Goal: Navigation & Orientation: Find specific page/section

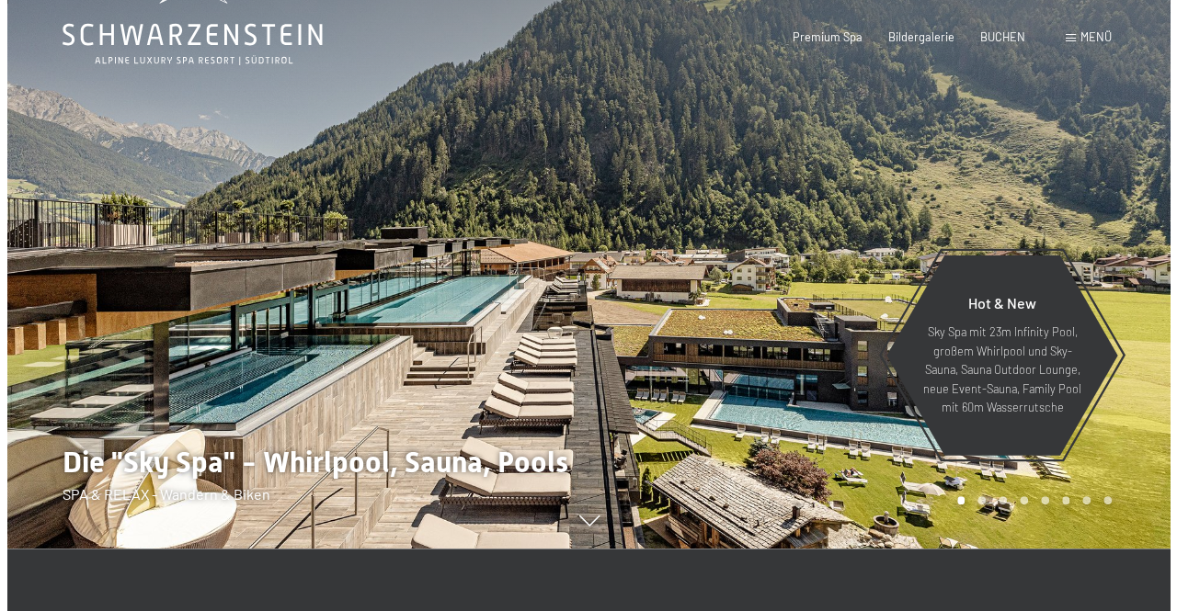
scroll to position [92, 0]
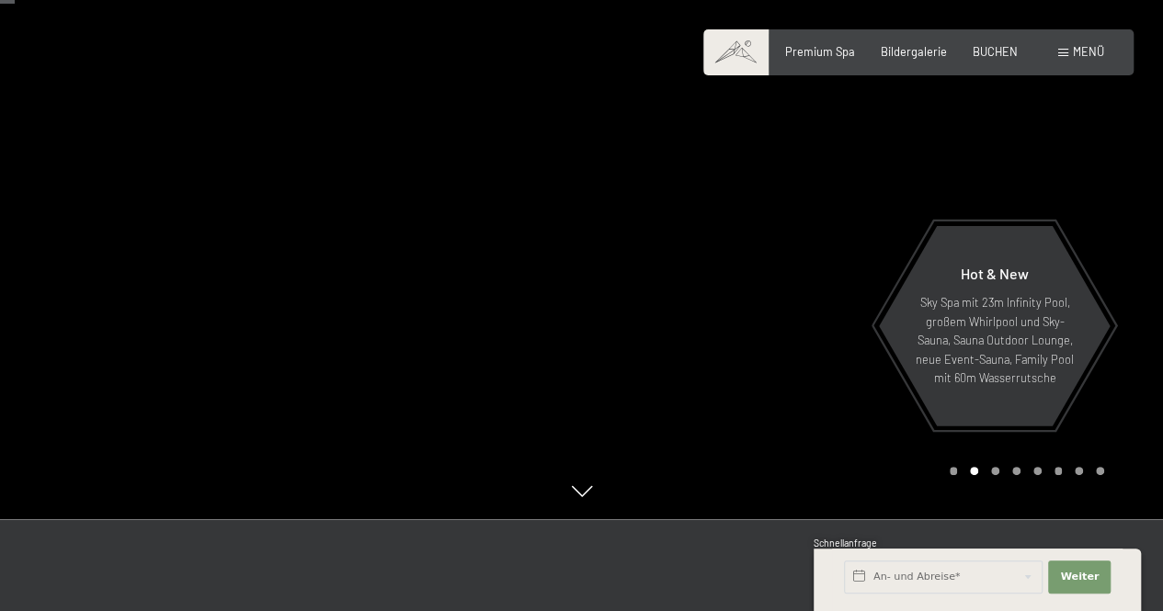
click at [1074, 55] on span "Menü" at bounding box center [1088, 51] width 31 height 15
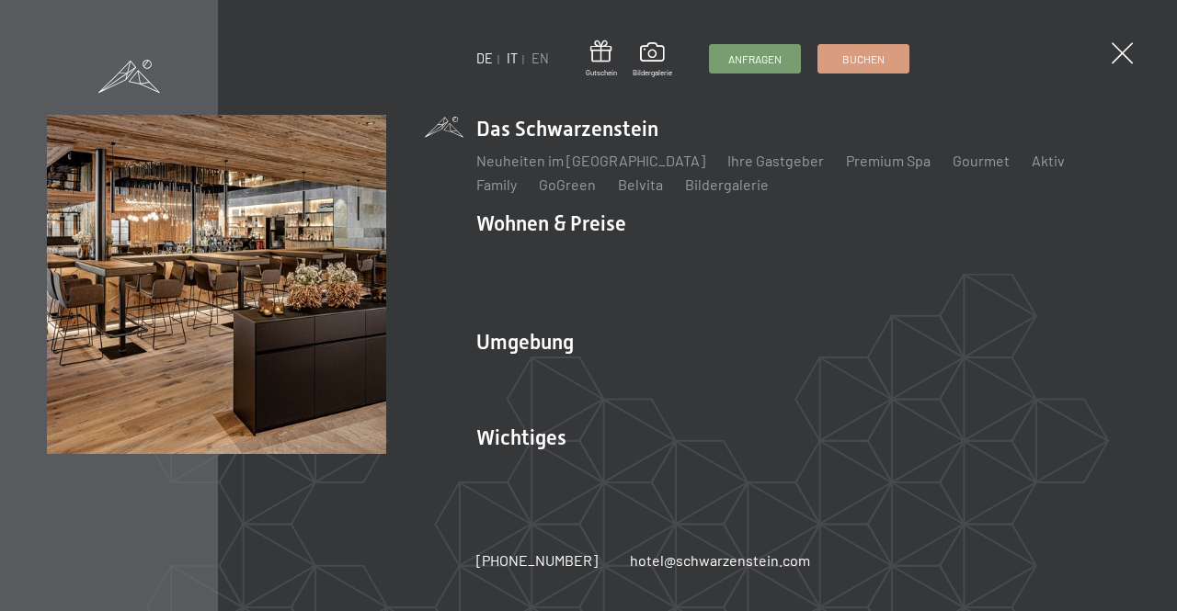
click at [514, 58] on link "IT" at bounding box center [512, 59] width 11 height 16
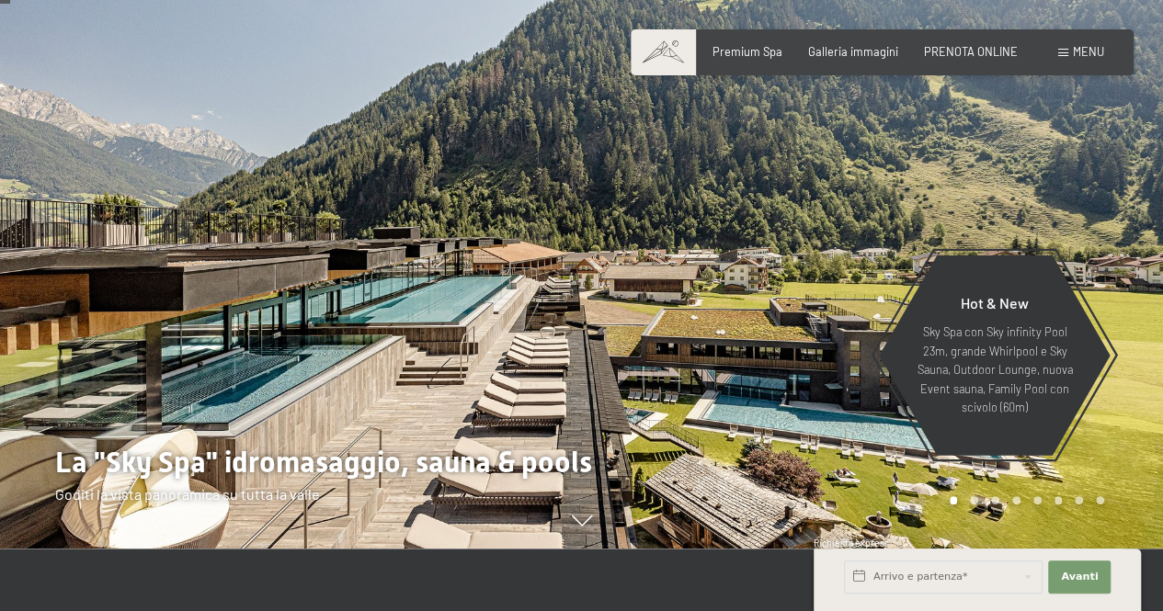
scroll to position [92, 0]
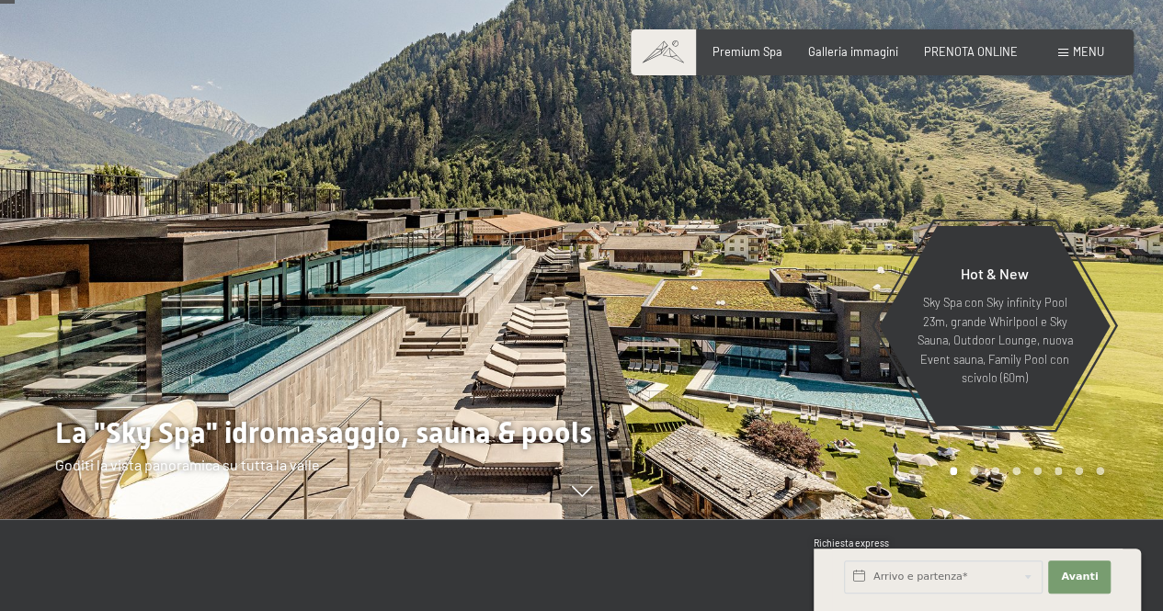
click at [776, 207] on div at bounding box center [873, 213] width 582 height 611
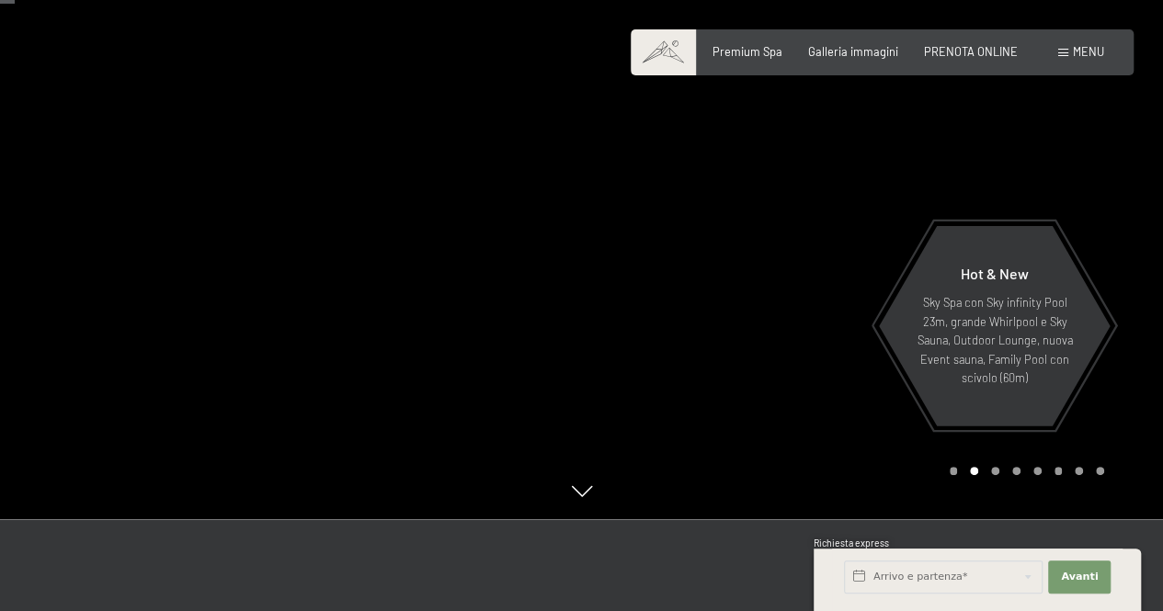
click at [776, 207] on div at bounding box center [873, 213] width 582 height 611
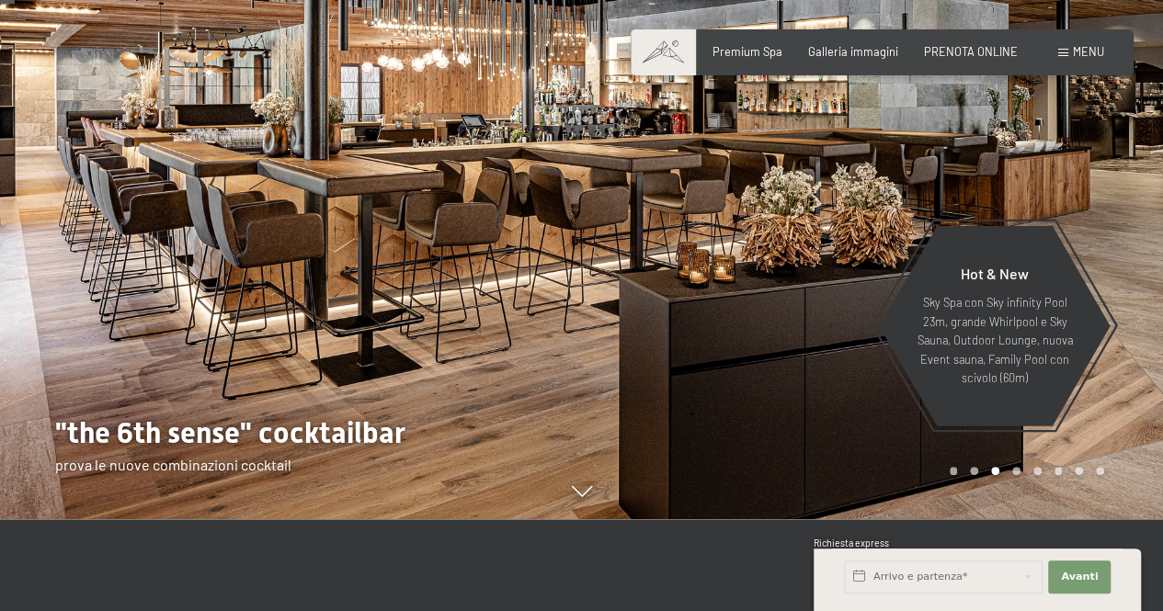
click at [776, 207] on div at bounding box center [873, 213] width 582 height 611
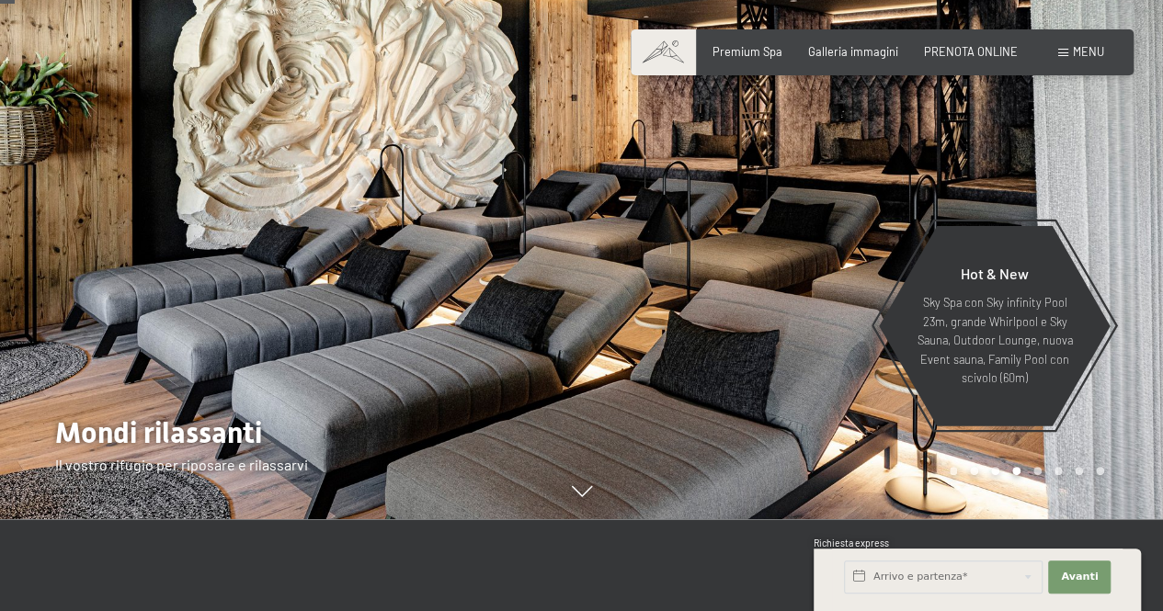
click at [776, 207] on div at bounding box center [873, 213] width 582 height 611
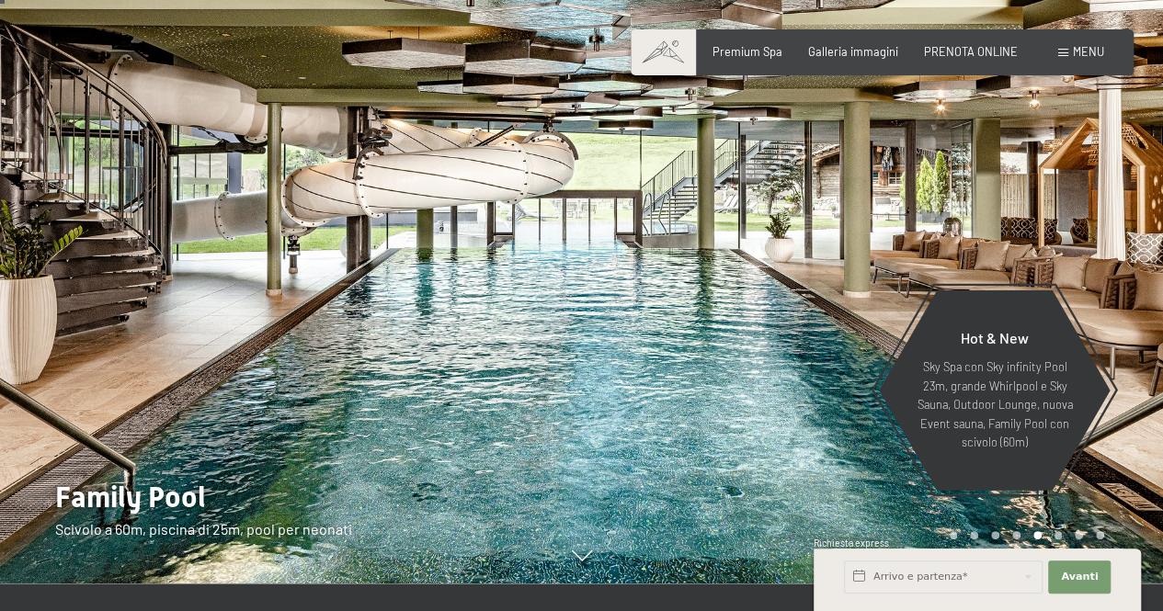
scroll to position [0, 0]
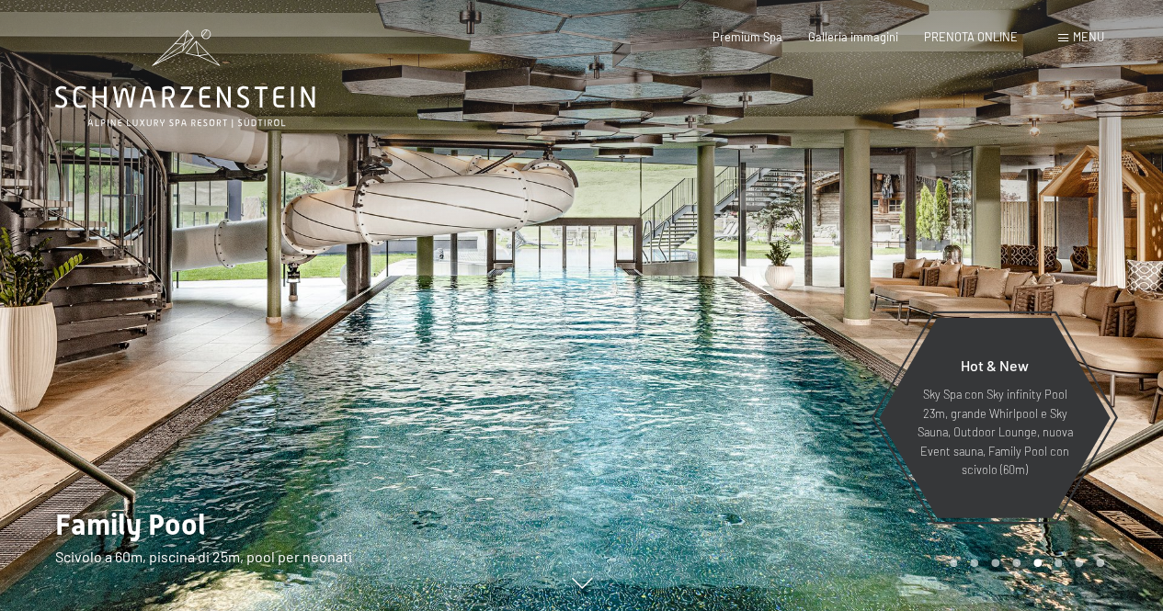
click at [782, 222] on div at bounding box center [873, 305] width 582 height 611
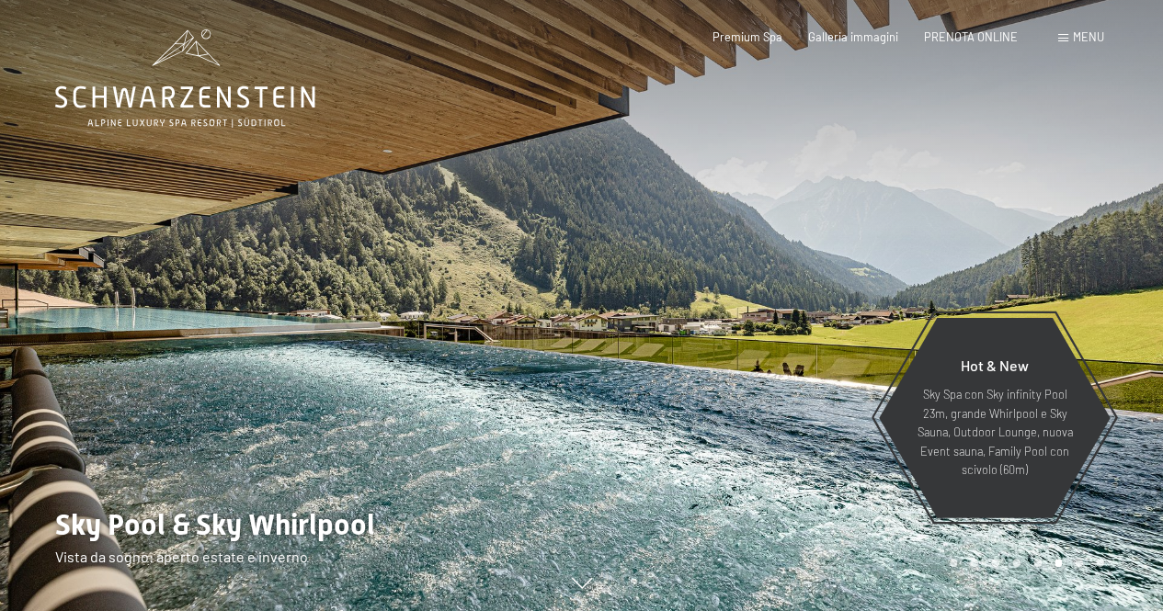
click at [782, 222] on div at bounding box center [873, 305] width 582 height 611
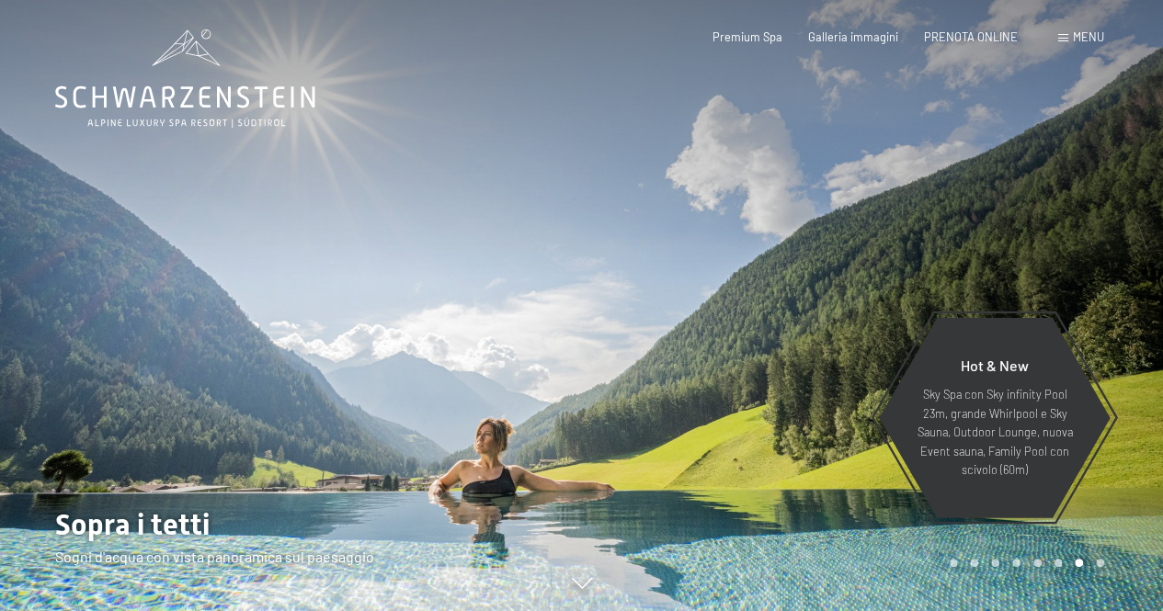
click at [782, 222] on div at bounding box center [873, 305] width 582 height 611
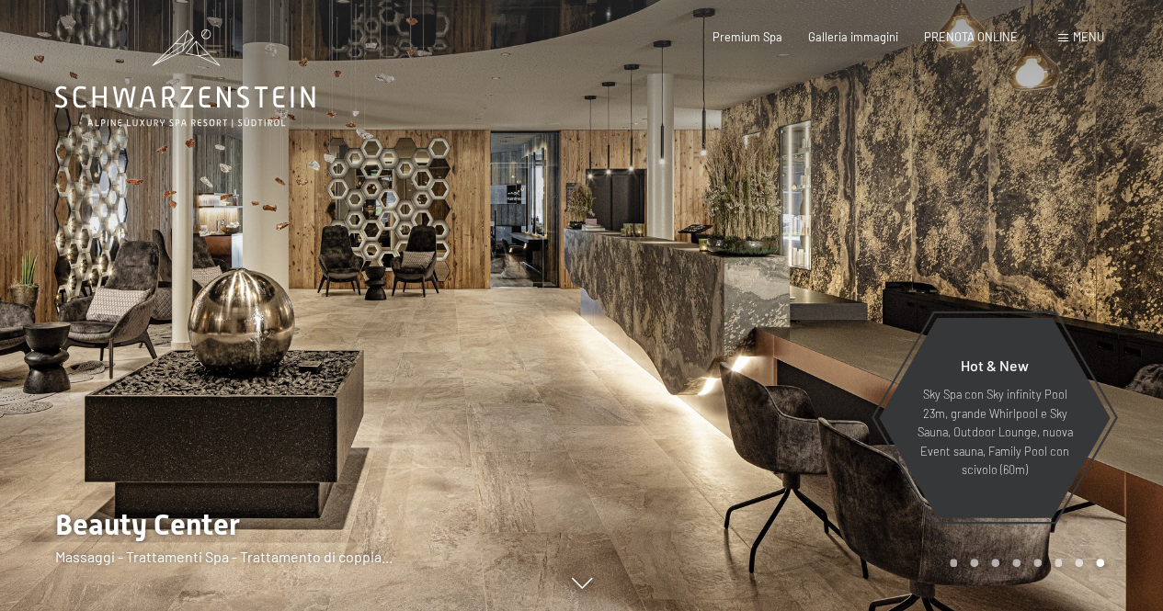
click at [782, 222] on div at bounding box center [873, 305] width 582 height 611
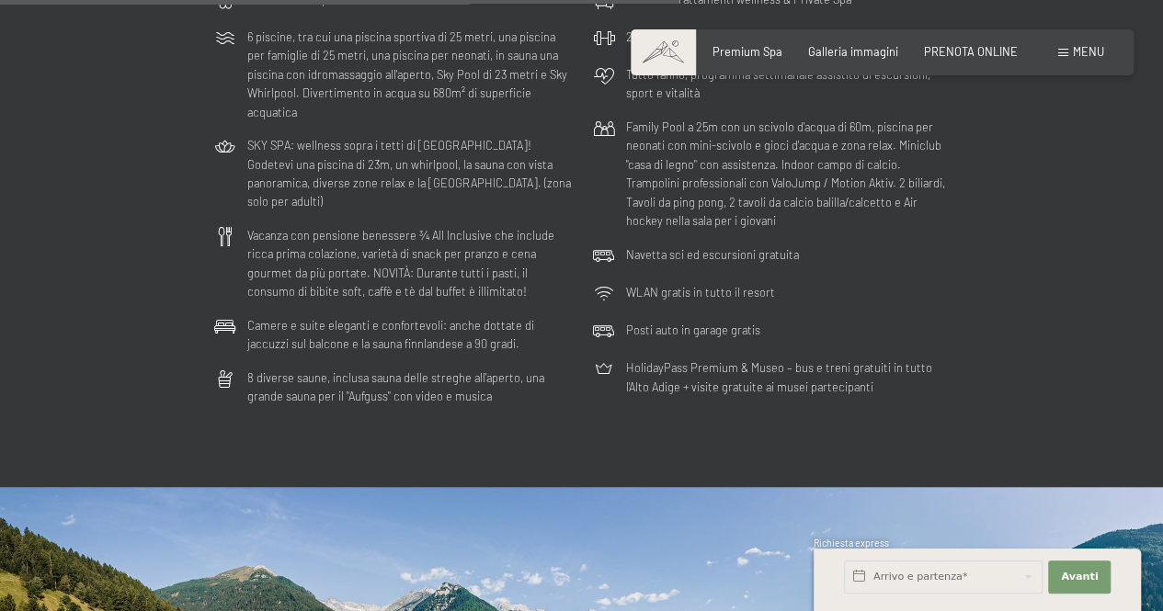
scroll to position [3906, 0]
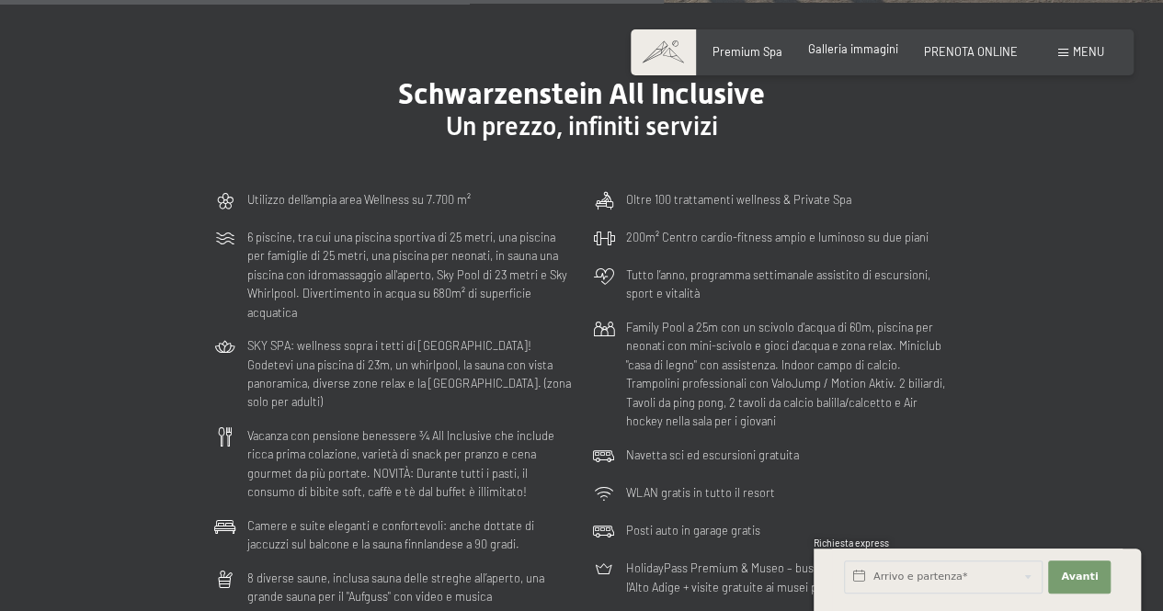
click at [866, 50] on span "Galleria immagini" at bounding box center [853, 48] width 90 height 15
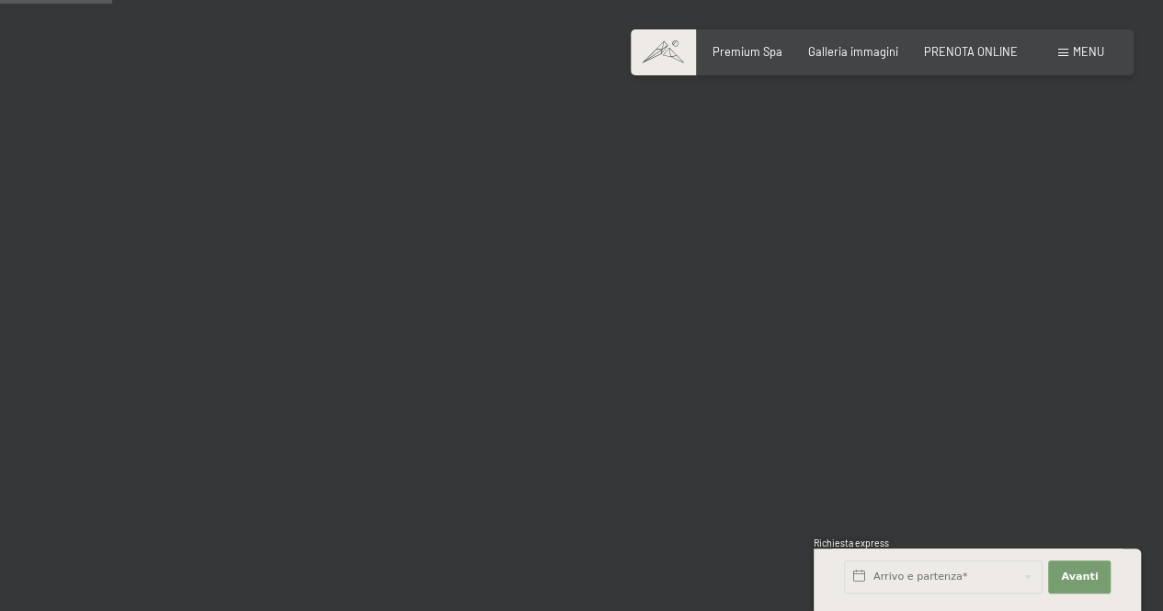
scroll to position [1747, 0]
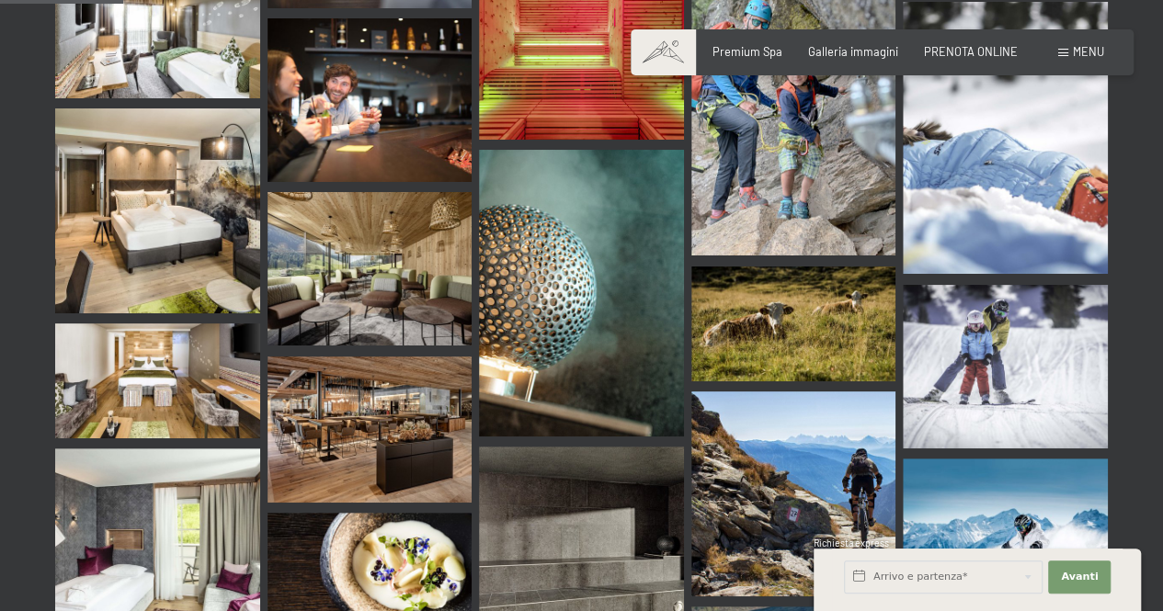
click at [416, 192] on img at bounding box center [370, 269] width 205 height 154
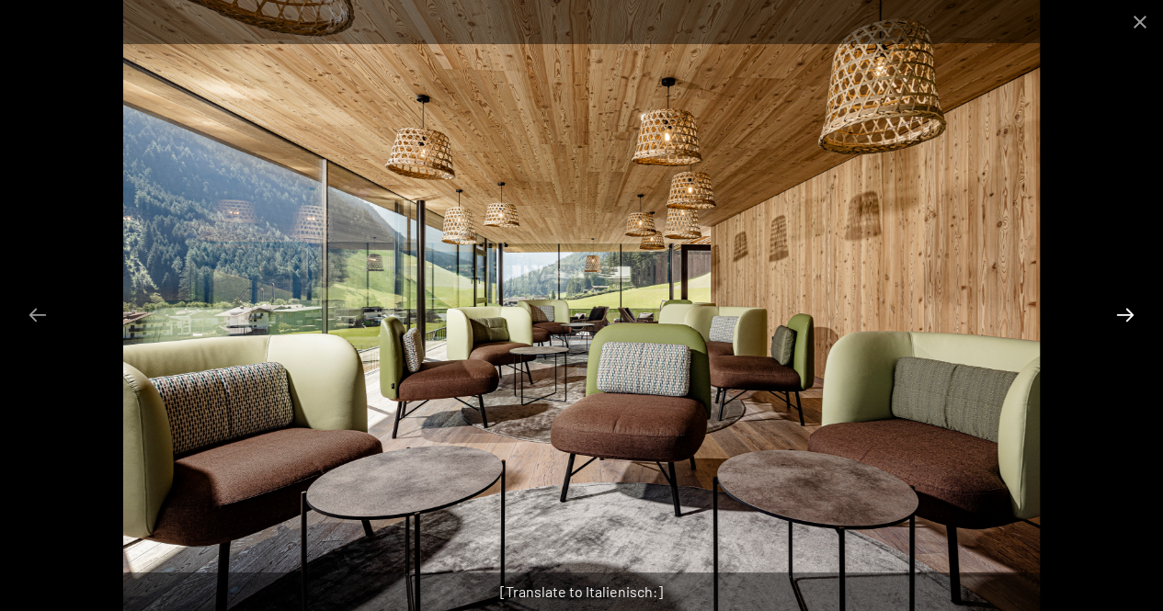
click at [1121, 318] on button "Next slide" at bounding box center [1125, 315] width 39 height 36
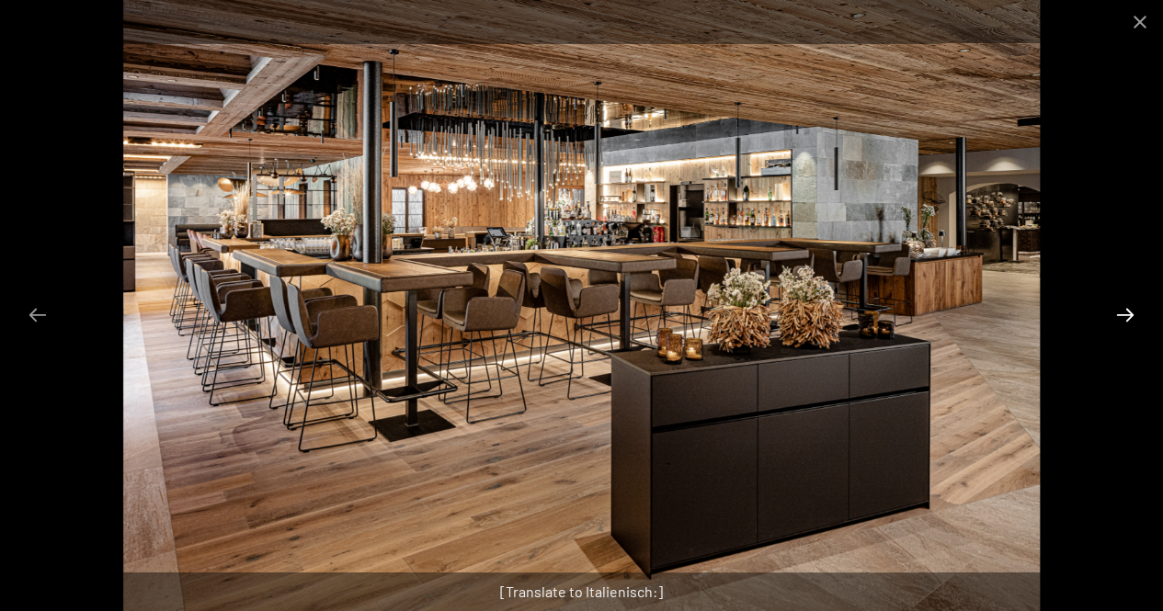
click at [1121, 318] on button "Next slide" at bounding box center [1125, 315] width 39 height 36
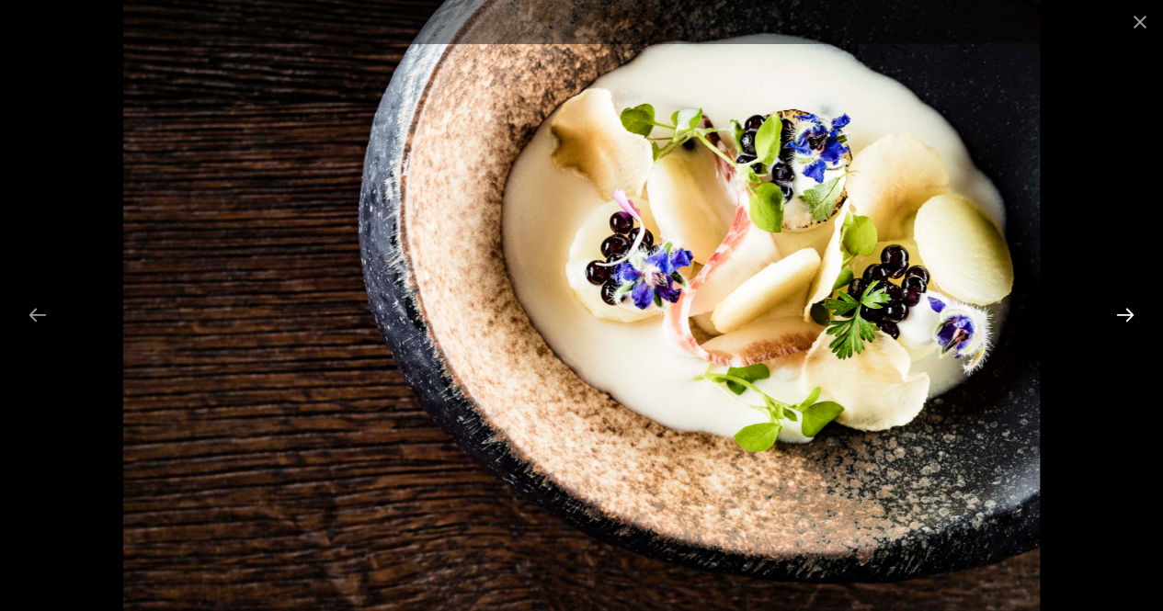
click at [1121, 318] on button "Next slide" at bounding box center [1125, 315] width 39 height 36
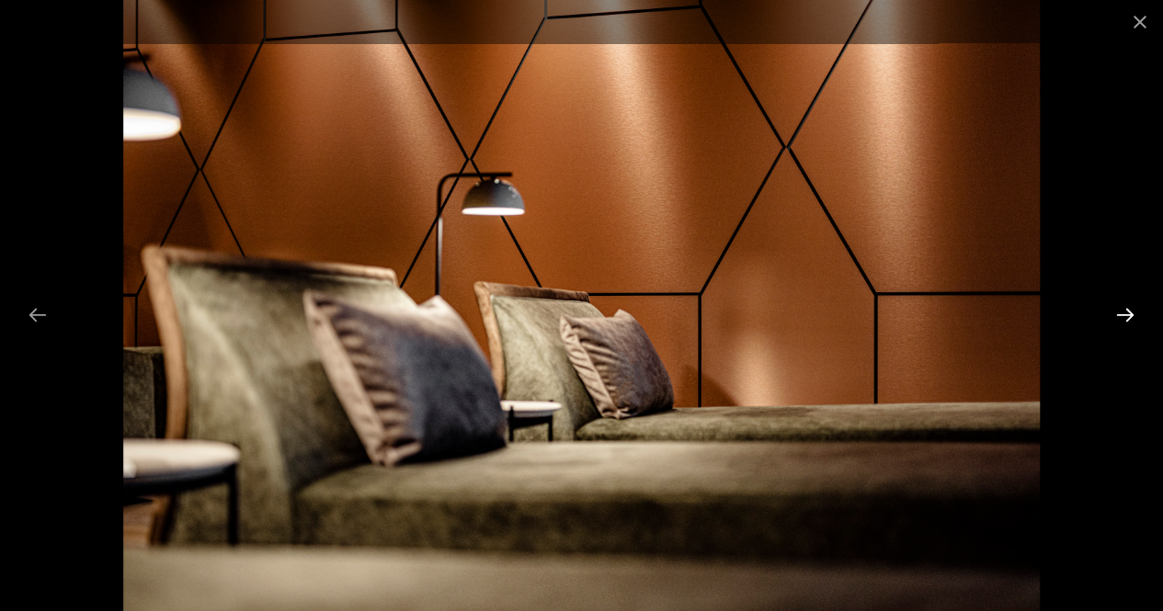
click at [1121, 318] on button "Next slide" at bounding box center [1125, 315] width 39 height 36
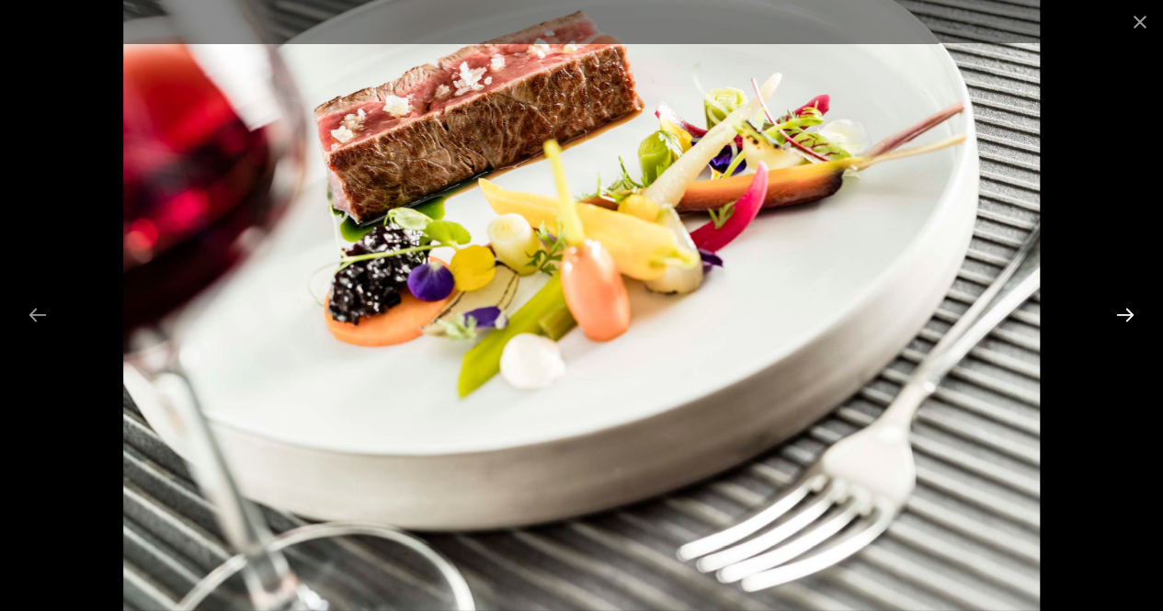
click at [1121, 318] on button "Next slide" at bounding box center [1125, 315] width 39 height 36
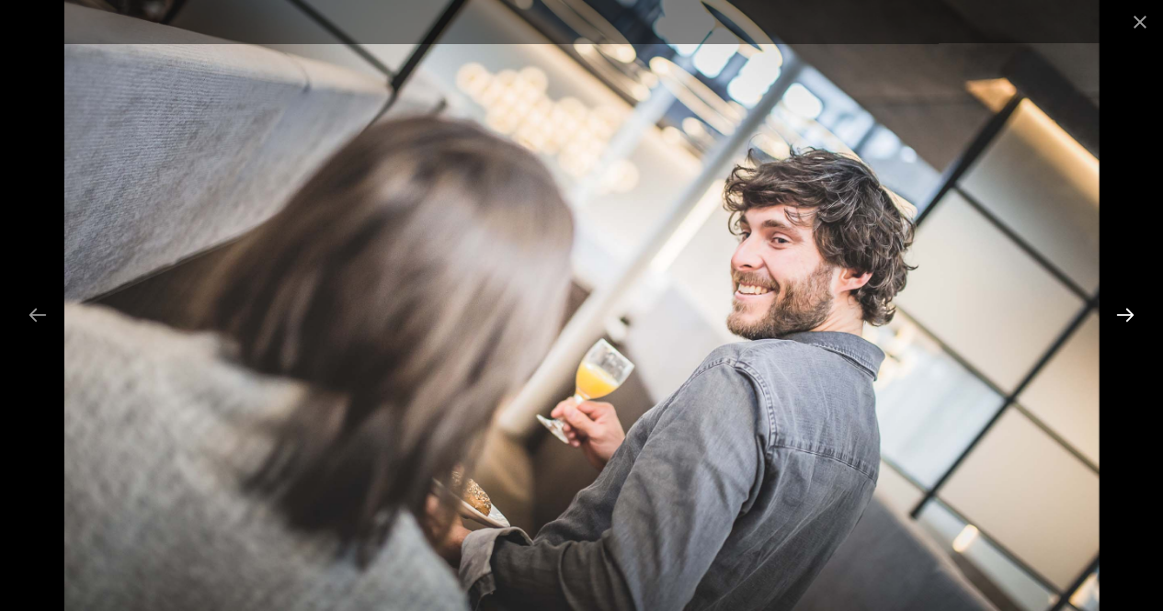
click at [1121, 318] on button "Next slide" at bounding box center [1125, 315] width 39 height 36
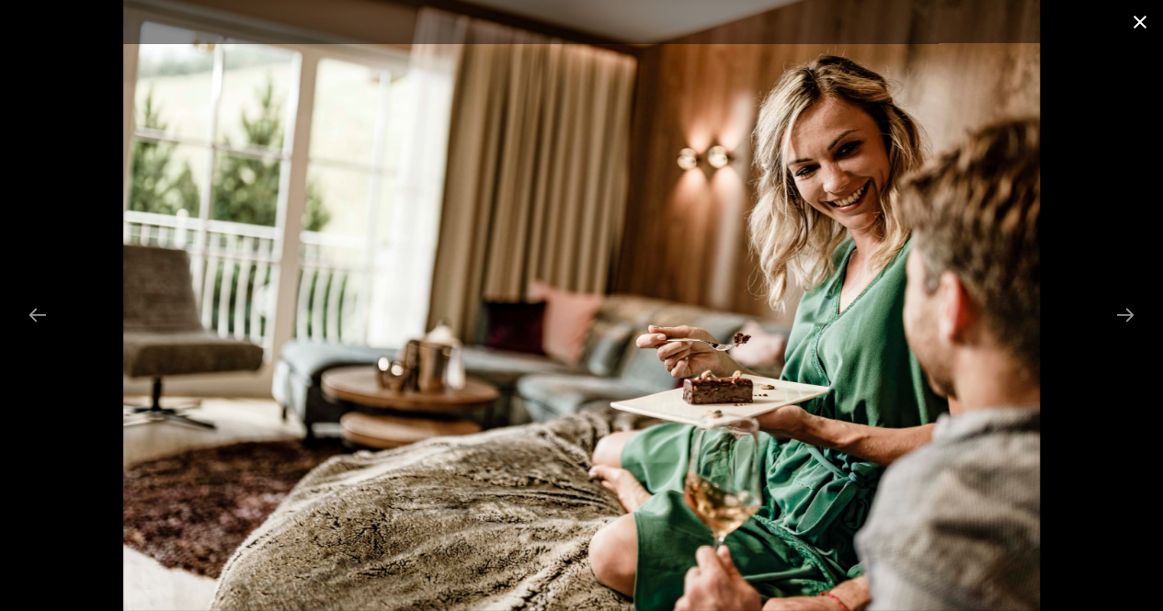
click at [1146, 17] on button "Close gallery" at bounding box center [1140, 21] width 46 height 43
